Goal: Information Seeking & Learning: Learn about a topic

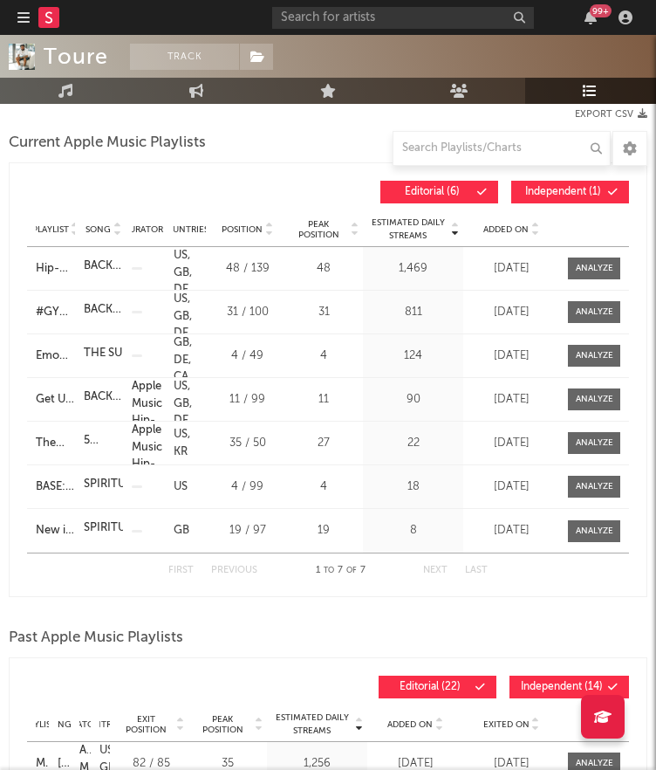
scroll to position [342, 0]
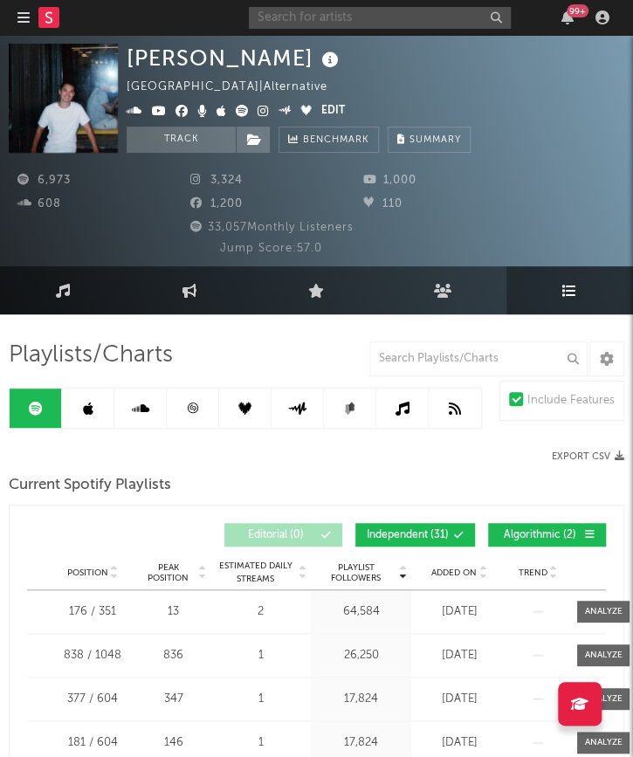
click at [442, 18] on input "text" at bounding box center [380, 18] width 262 height 22
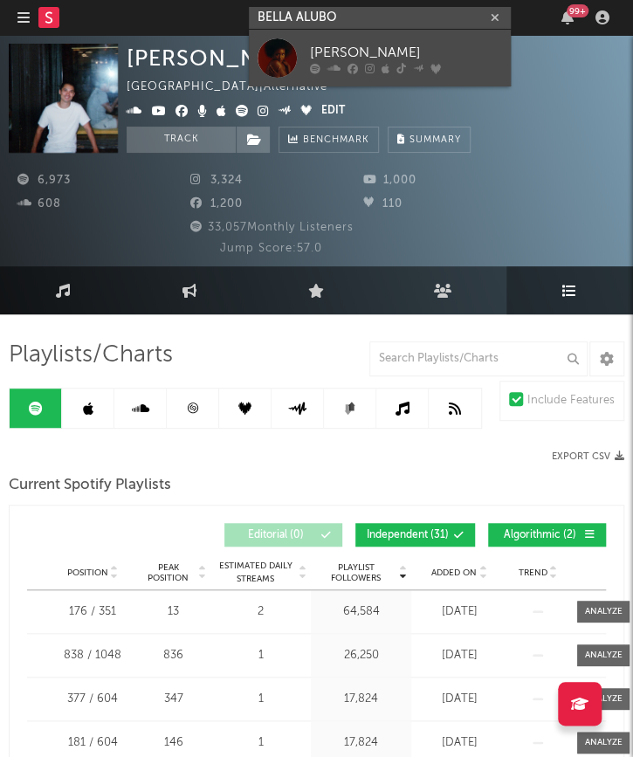
type input "BELLA ALUBO"
click at [409, 52] on div "Bella Alubo" at bounding box center [406, 52] width 192 height 21
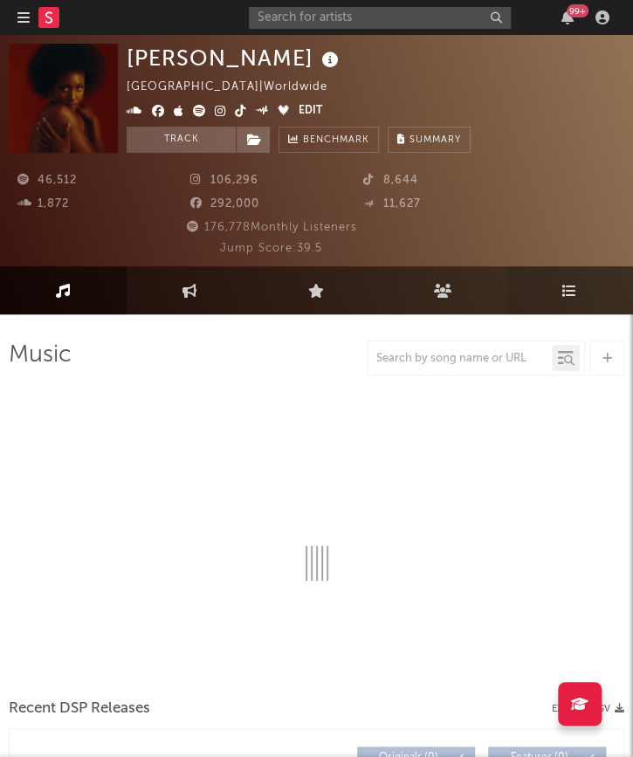
click at [562, 285] on icon at bounding box center [569, 291] width 15 height 14
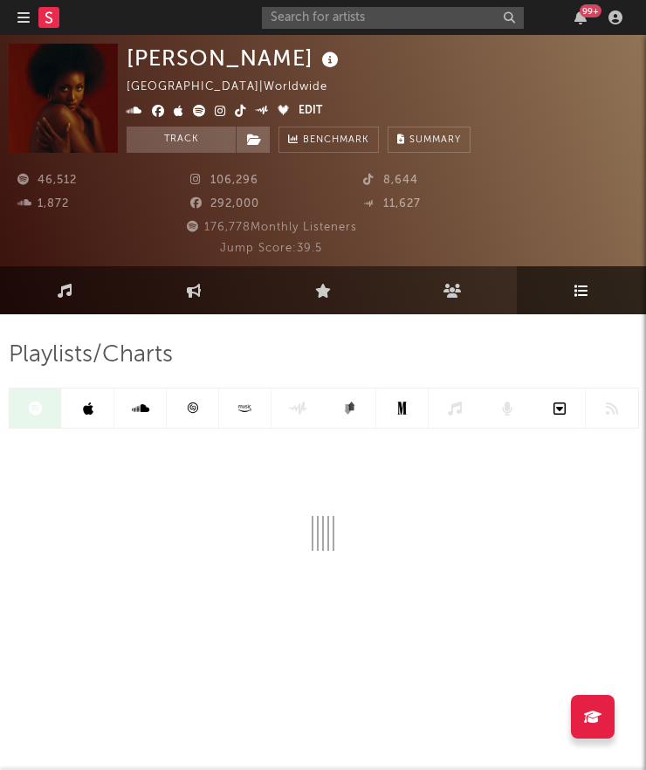
click at [85, 420] on link at bounding box center [88, 407] width 52 height 39
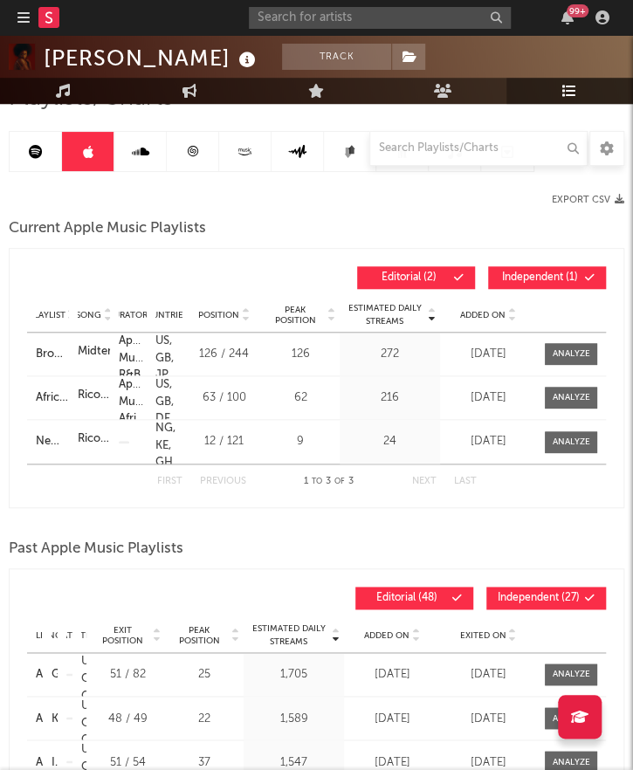
scroll to position [260, 0]
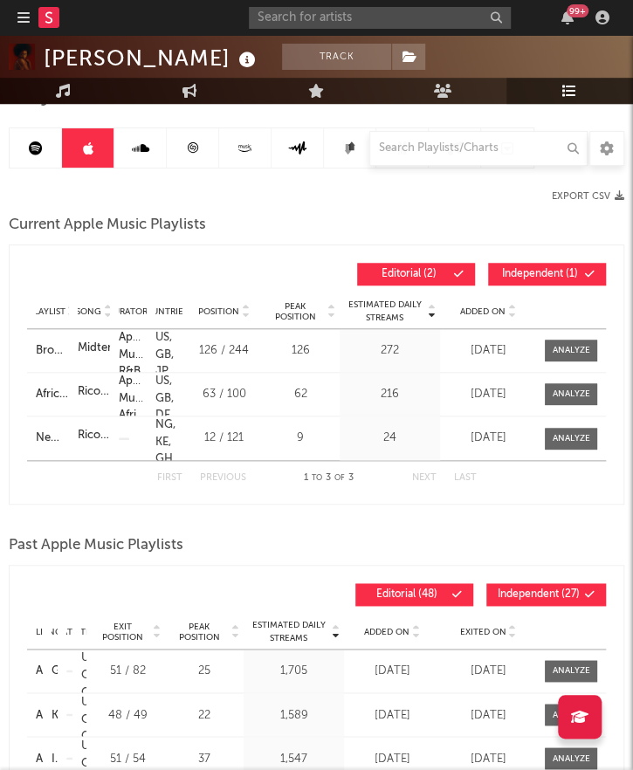
click at [474, 306] on span "Added On" at bounding box center [482, 311] width 45 height 10
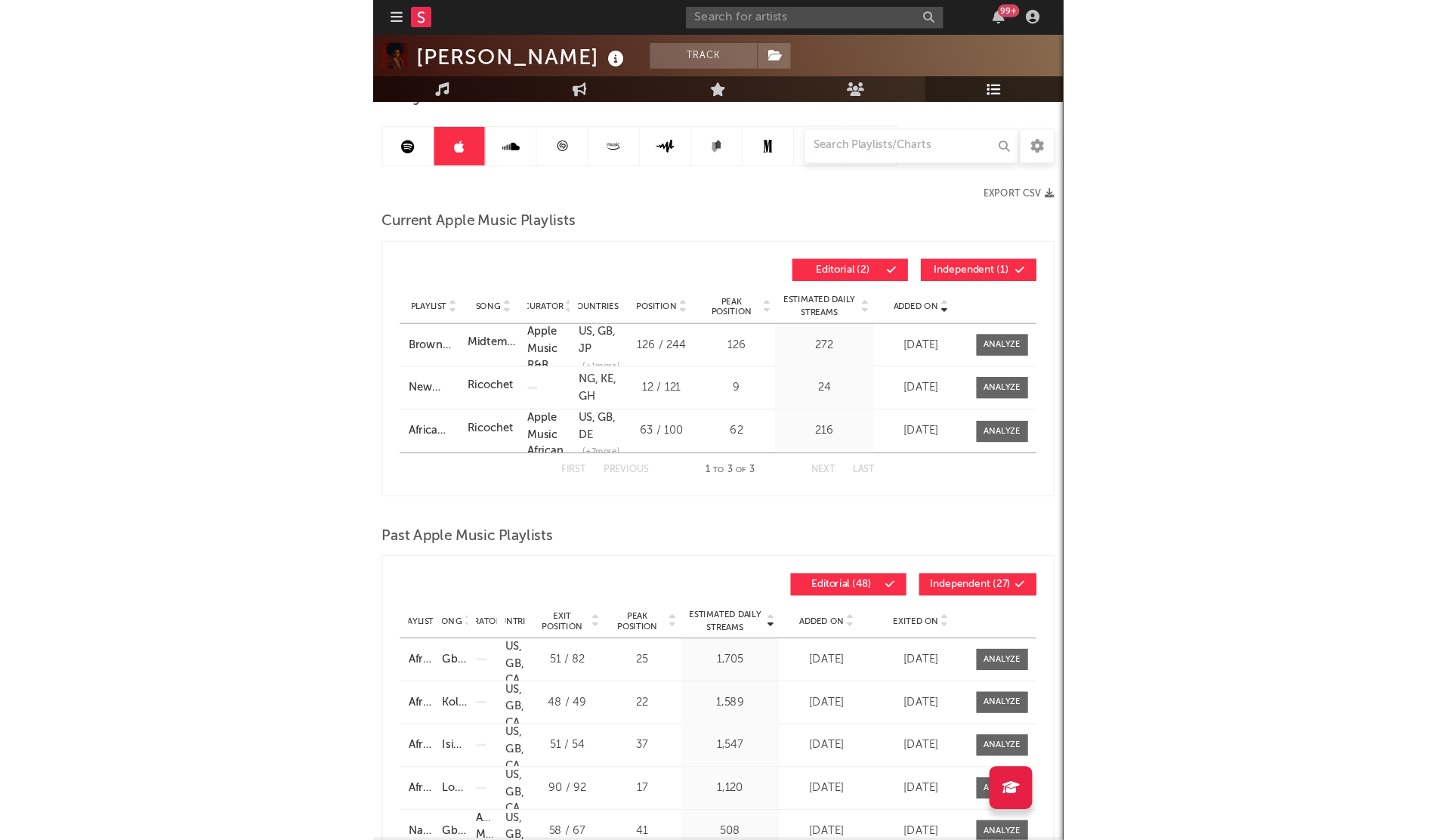
scroll to position [224, 0]
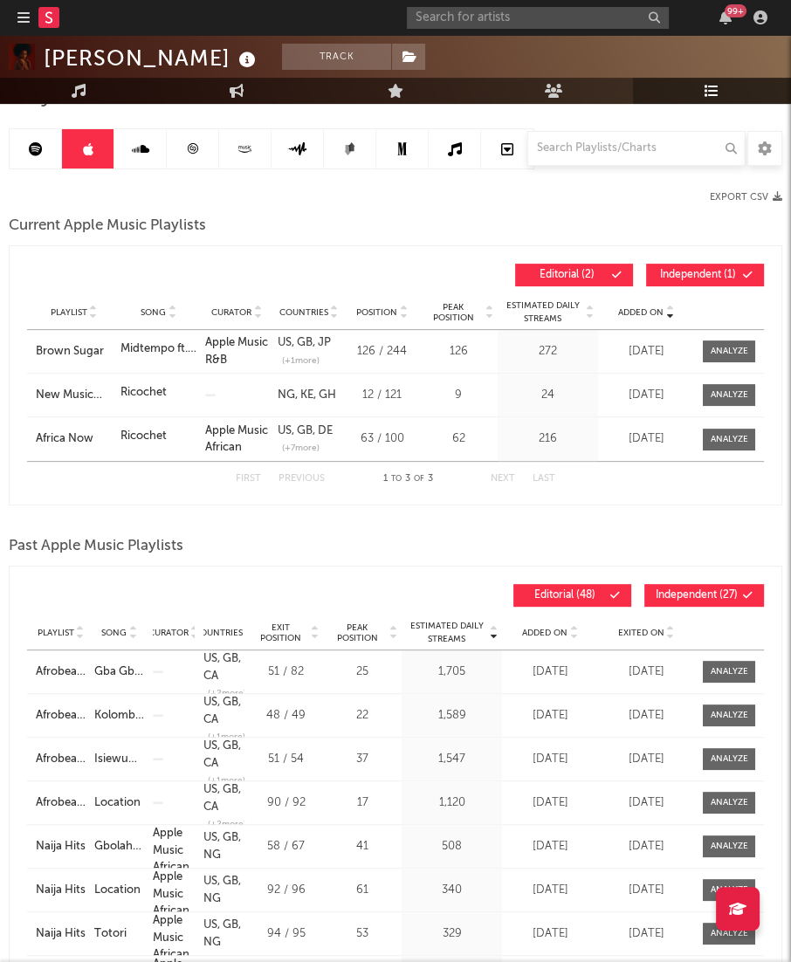
drag, startPoint x: 638, startPoint y: 31, endPoint x: 293, endPoint y: 559, distance: 630.7
click at [293, 559] on div "Past Apple Music Playlists" at bounding box center [395, 547] width 773 height 30
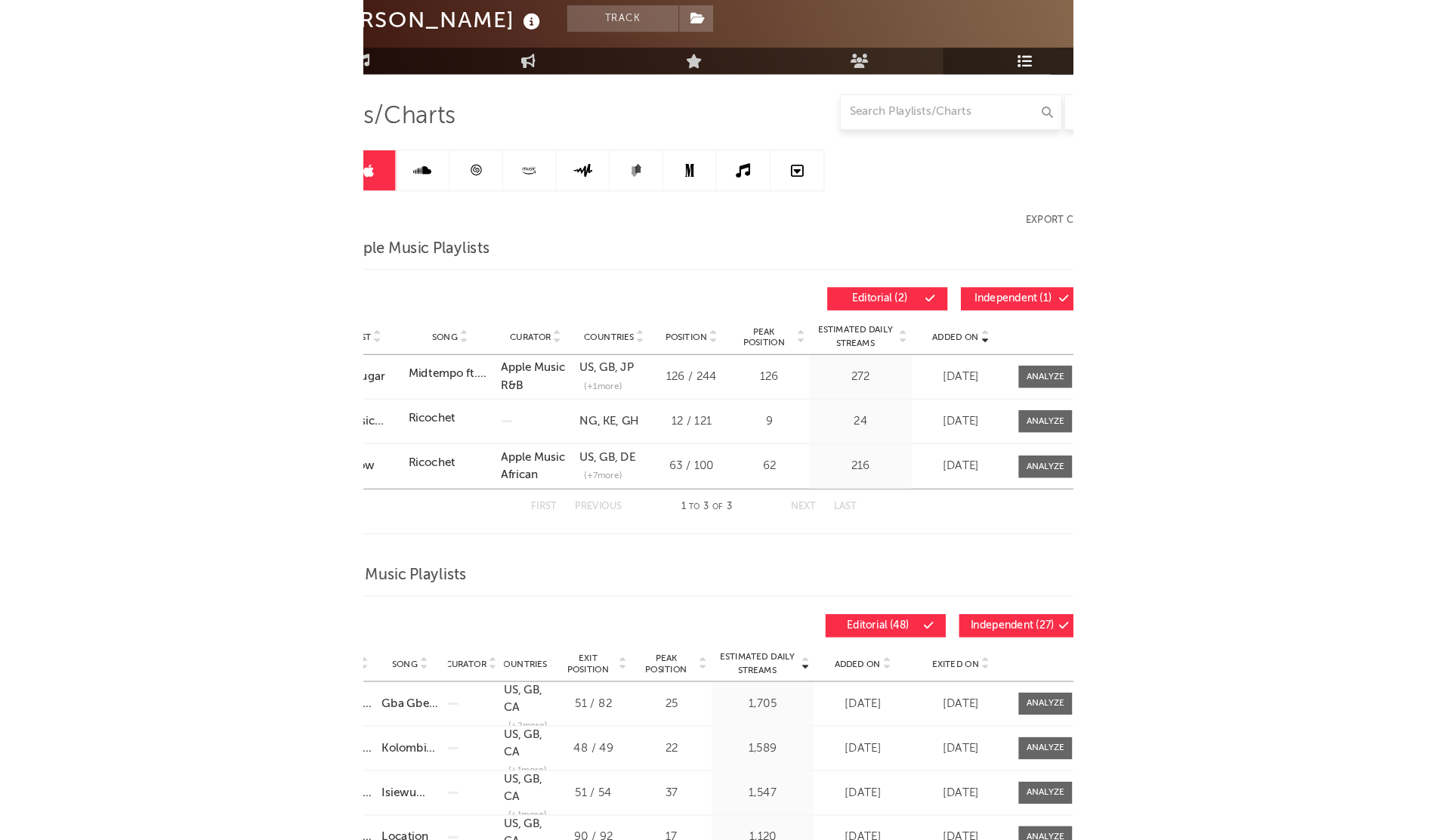
scroll to position [145, 0]
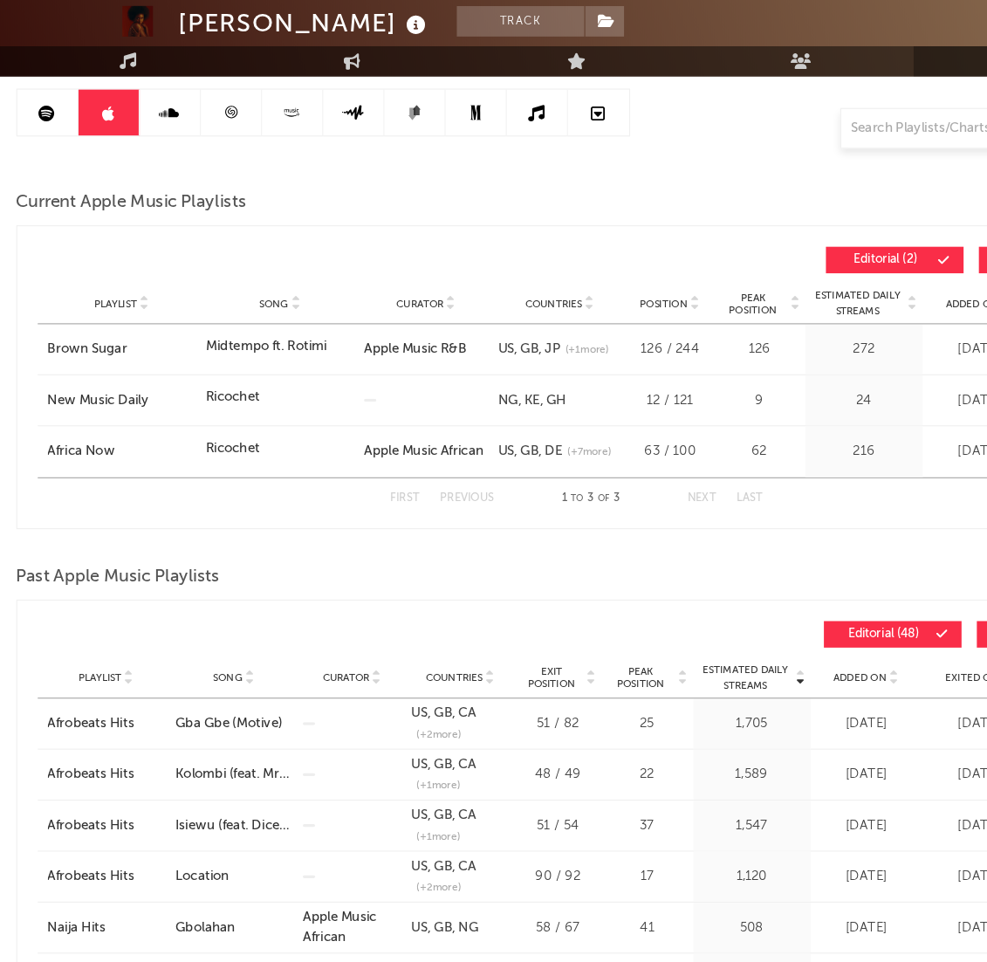
click at [24, 135] on link at bounding box center [41, 134] width 52 height 39
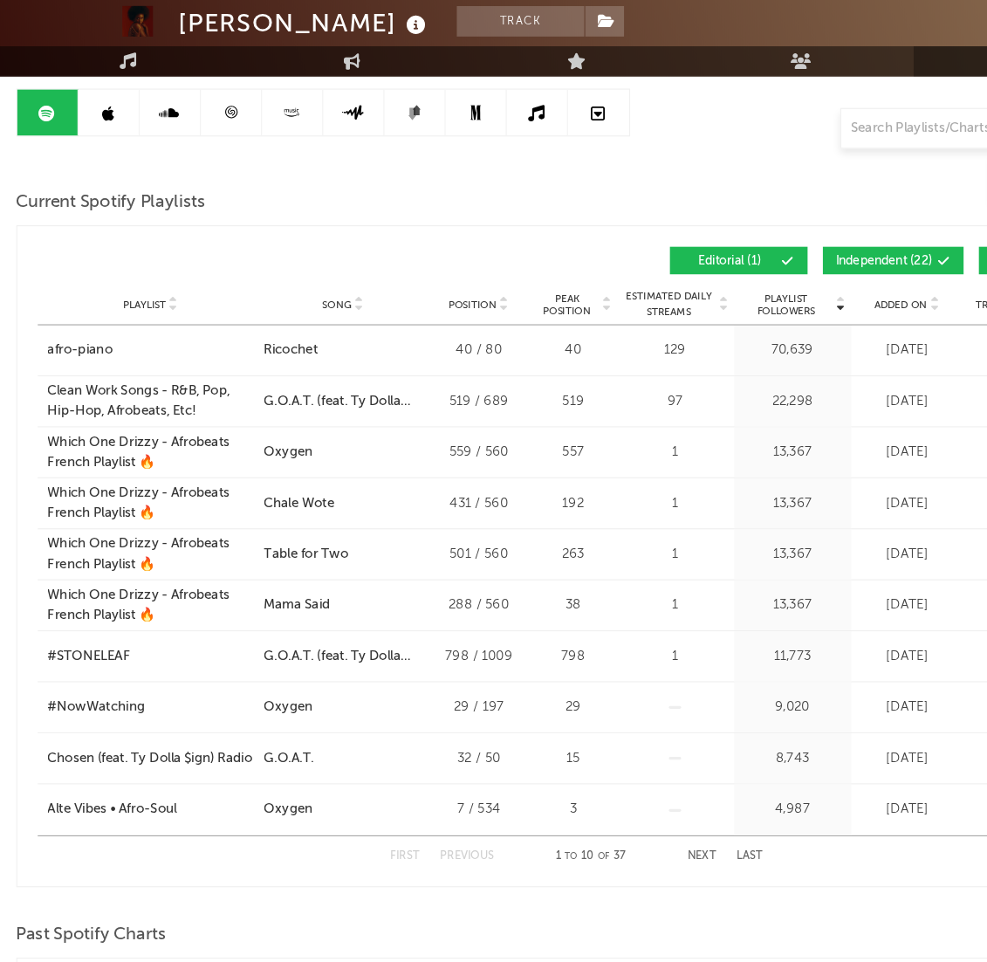
click at [645, 302] on div "Added On" at bounding box center [776, 298] width 87 height 13
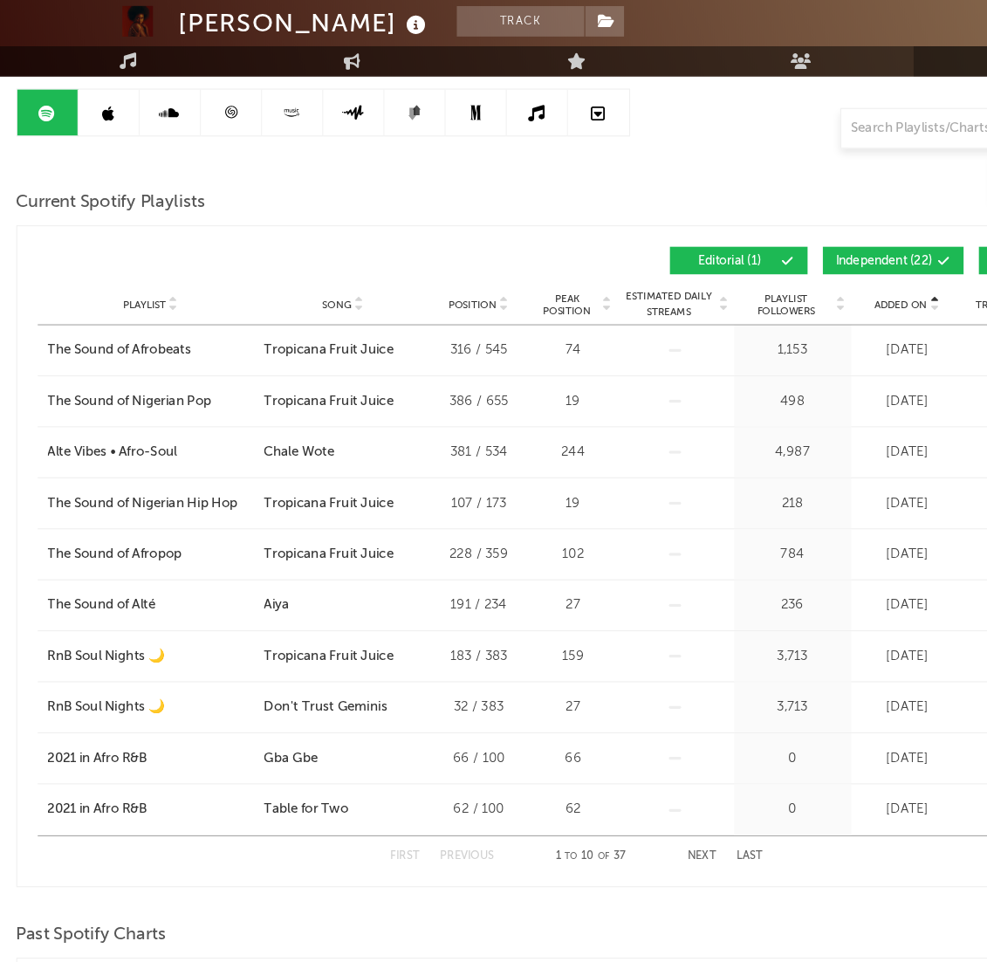
click at [645, 302] on div "Added On" at bounding box center [776, 298] width 87 height 13
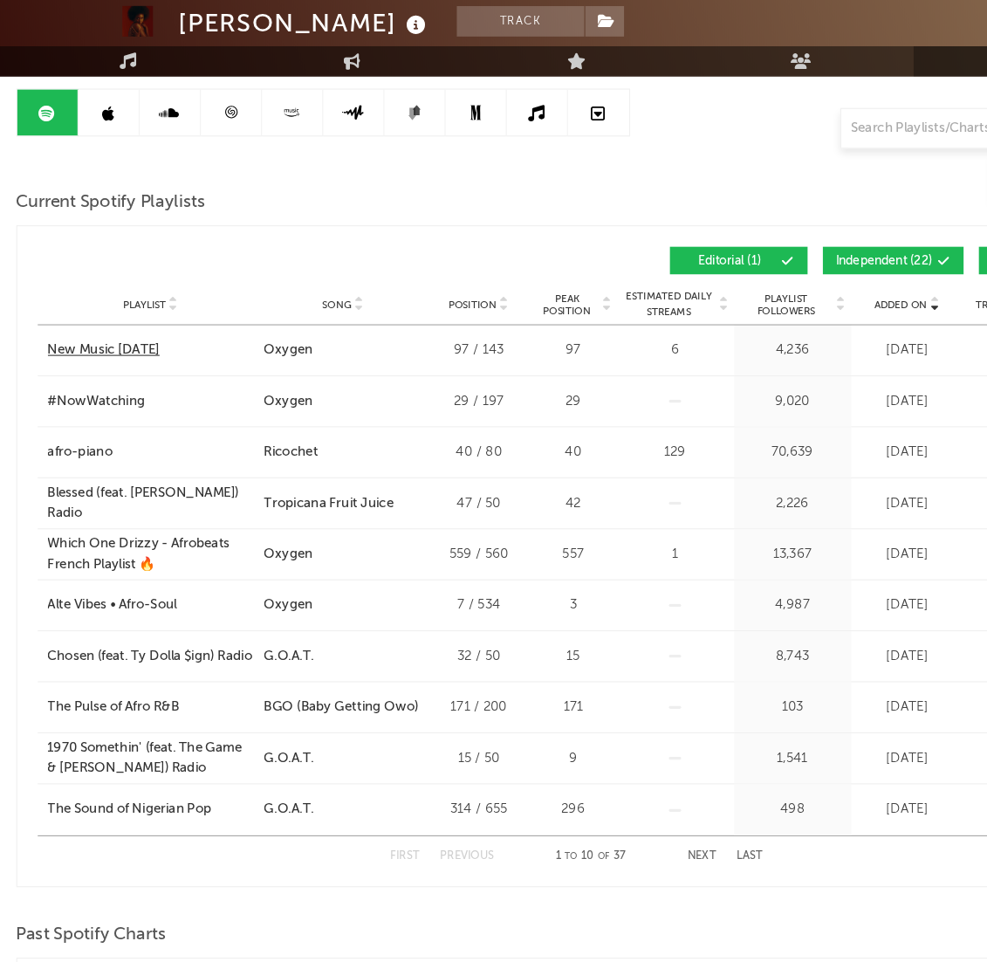
click at [134, 343] on div "New Music Monday" at bounding box center [89, 338] width 96 height 17
click at [106, 382] on div "#NowWatching" at bounding box center [83, 382] width 84 height 17
click at [78, 423] on div "afro-piano" at bounding box center [69, 425] width 56 height 17
click at [89, 550] on div "Alte Vibes • Afro-Soul" at bounding box center [96, 556] width 111 height 17
